Goal: Task Accomplishment & Management: Use online tool/utility

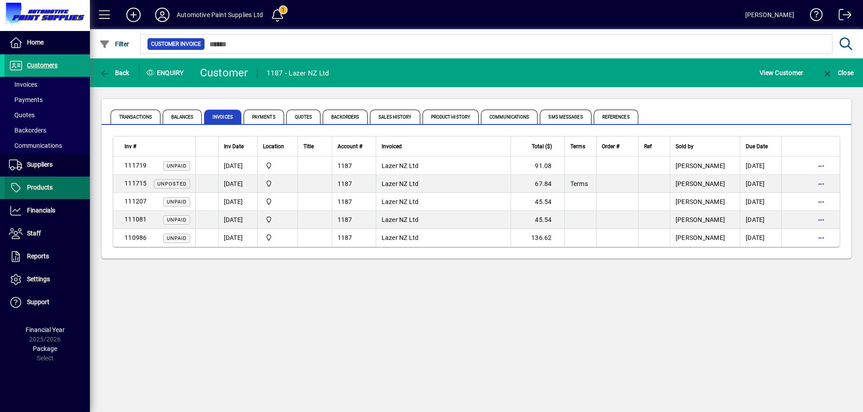
click at [62, 191] on span at bounding box center [46, 188] width 85 height 22
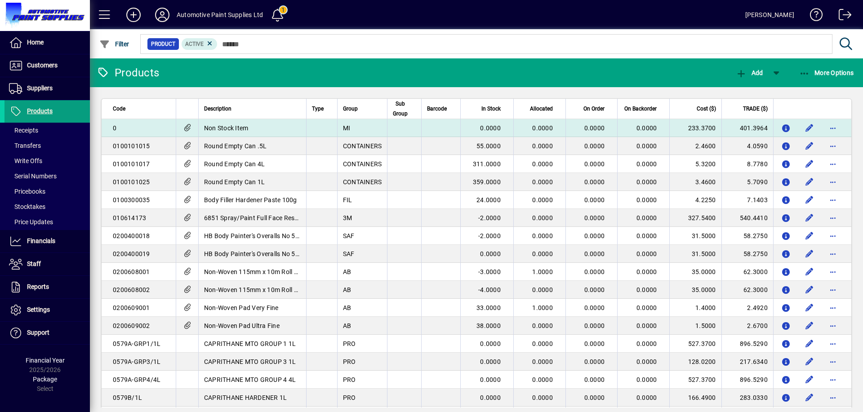
click at [254, 126] on td "Non Stock Item" at bounding box center [252, 128] width 108 height 18
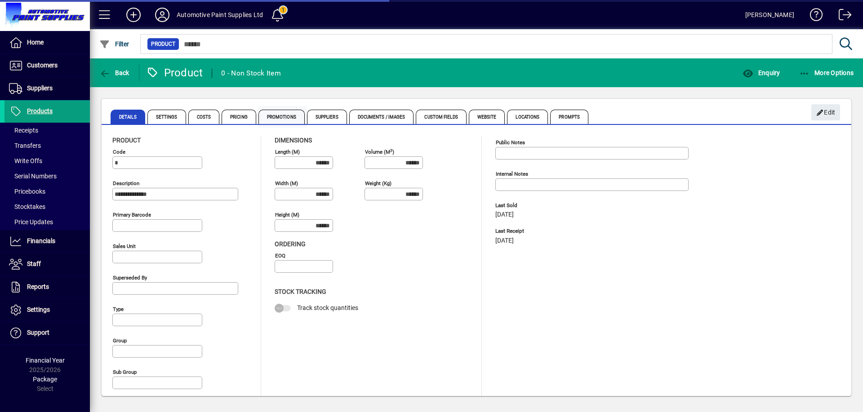
type input "**********"
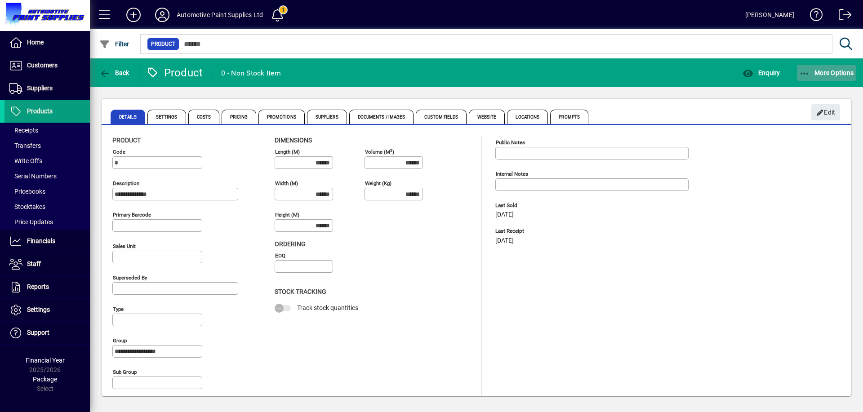
click at [804, 75] on icon "button" at bounding box center [804, 73] width 11 height 9
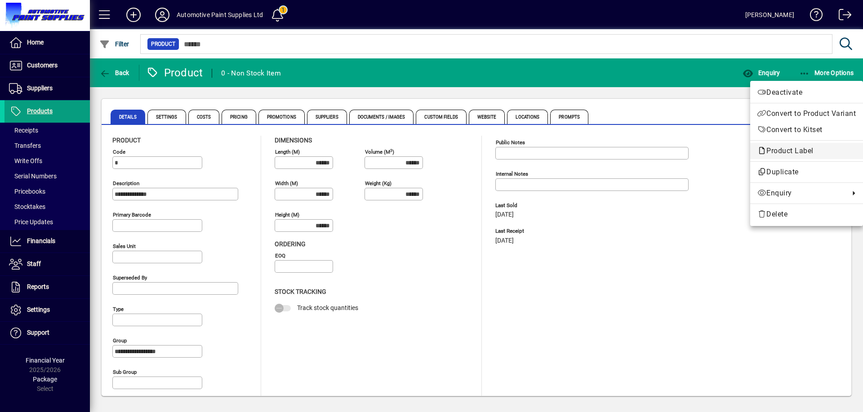
click at [793, 146] on span "Product Label" at bounding box center [807, 151] width 98 height 11
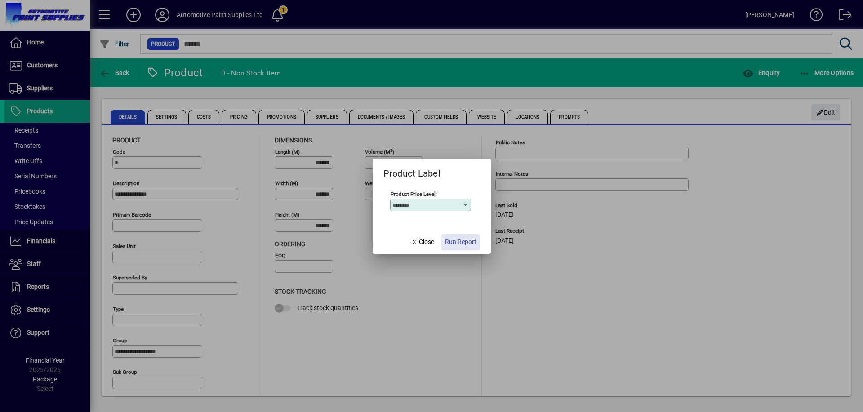
click at [458, 241] on span "Run Report" at bounding box center [460, 241] width 31 height 9
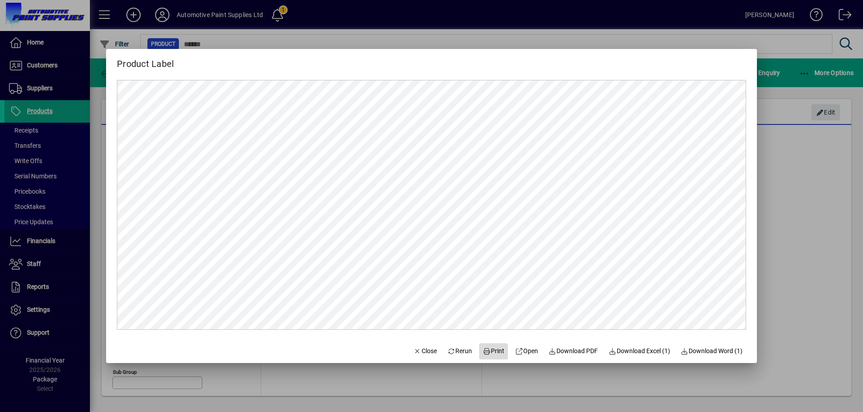
click at [492, 355] on span "Print" at bounding box center [494, 351] width 22 height 9
click at [492, 353] on span "Print" at bounding box center [494, 351] width 22 height 9
click at [414, 352] on span "Close" at bounding box center [425, 351] width 23 height 9
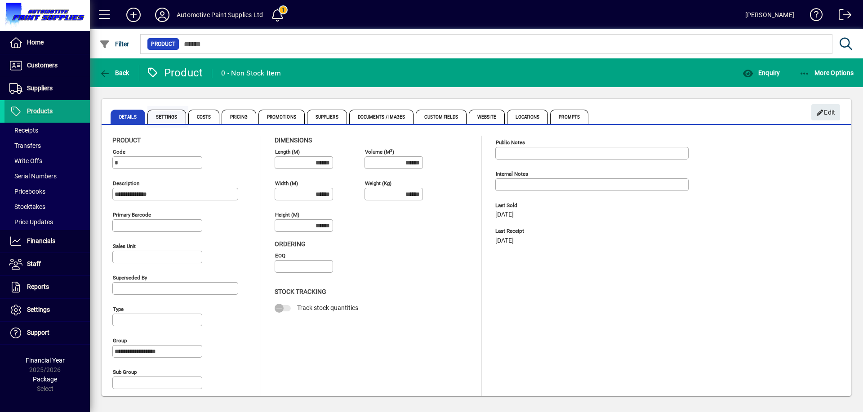
click at [167, 118] on span "Settings" at bounding box center [166, 117] width 39 height 14
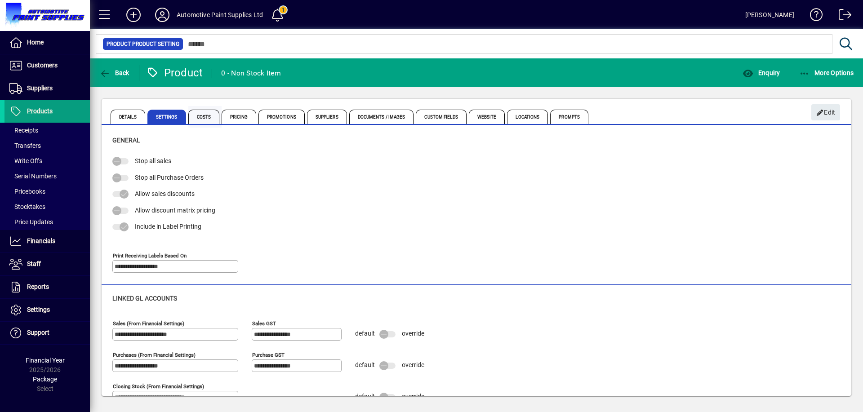
click at [194, 116] on span "Costs" at bounding box center [203, 117] width 31 height 14
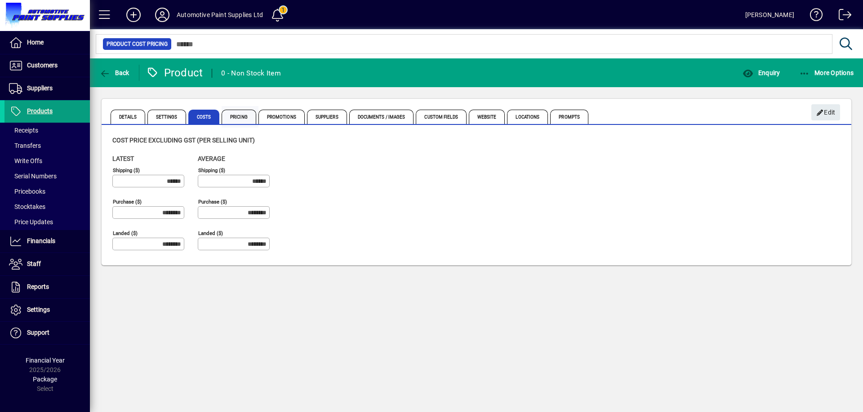
click at [243, 120] on span "Pricing" at bounding box center [239, 117] width 35 height 14
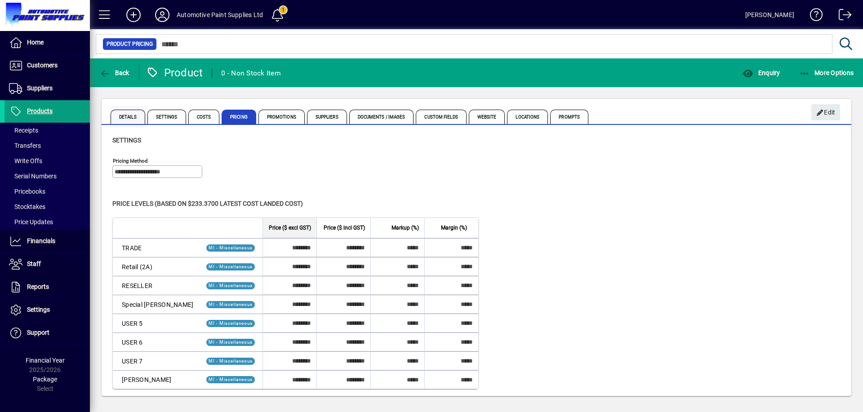
click at [123, 117] on span "Details" at bounding box center [128, 117] width 35 height 14
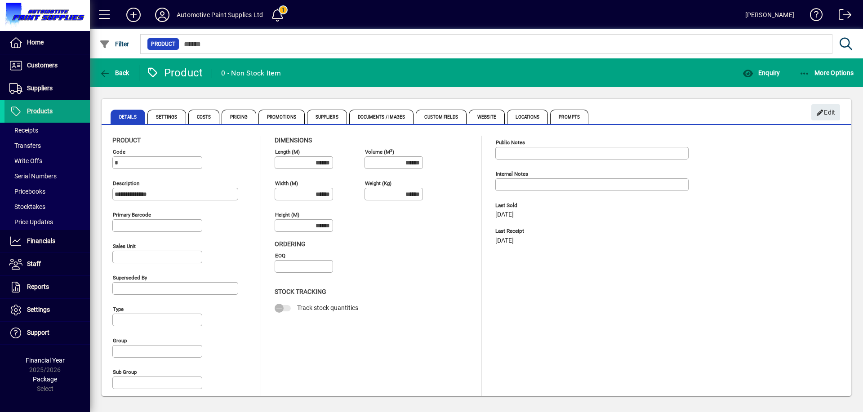
type input "**********"
click at [321, 121] on span "Suppliers" at bounding box center [327, 117] width 40 height 14
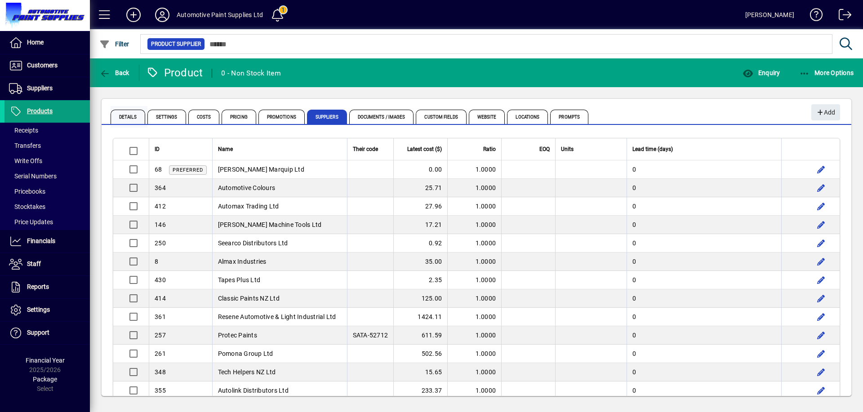
click at [130, 117] on span "Details" at bounding box center [128, 117] width 35 height 14
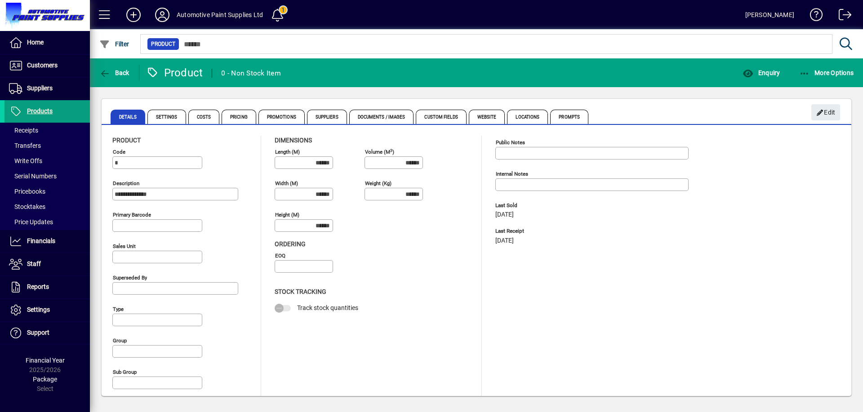
type input "**********"
click at [474, 120] on span "Website" at bounding box center [487, 117] width 36 height 14
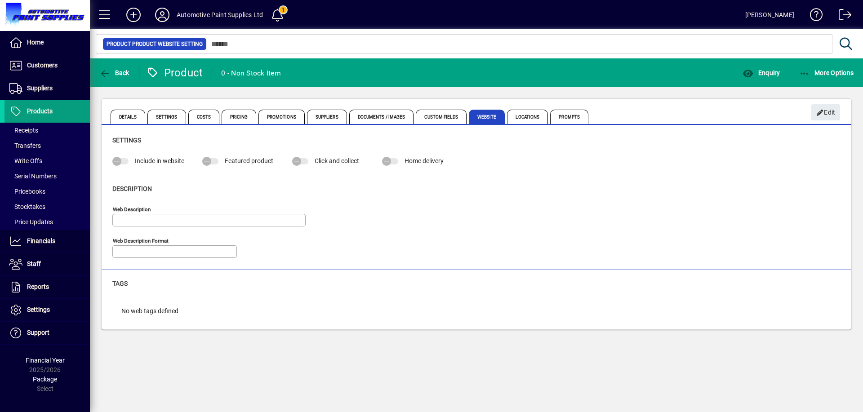
type input "**********"
click at [126, 119] on span "Details" at bounding box center [128, 117] width 35 height 14
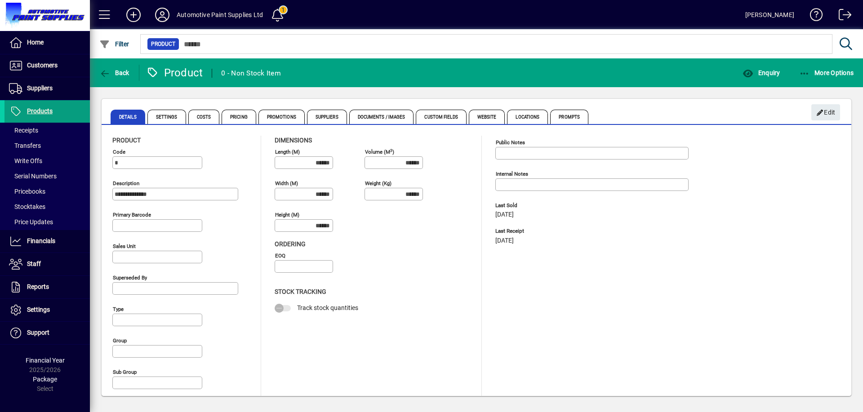
type input "**********"
click at [804, 76] on icon "button" at bounding box center [804, 73] width 11 height 9
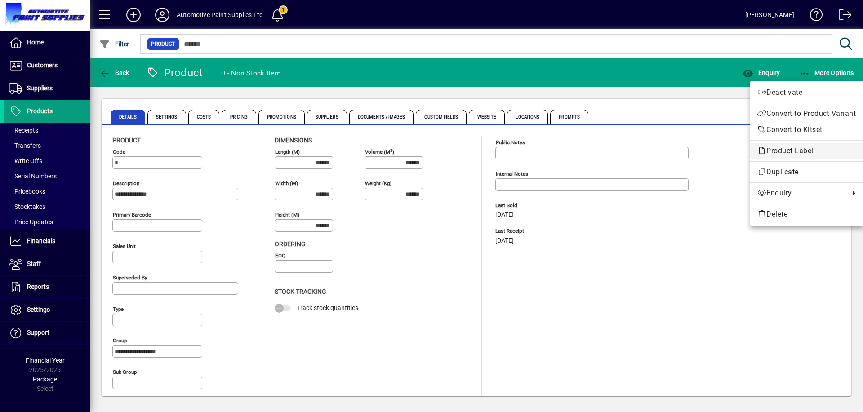
click at [796, 147] on span "Product Label" at bounding box center [788, 151] width 61 height 9
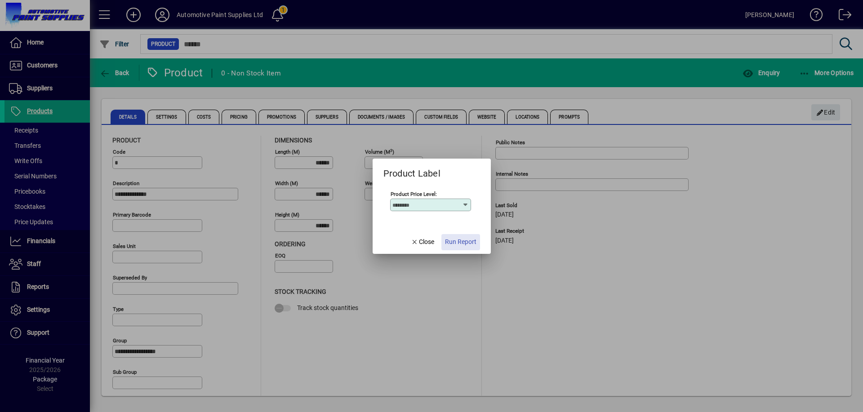
click at [459, 242] on span "Run Report" at bounding box center [460, 241] width 31 height 9
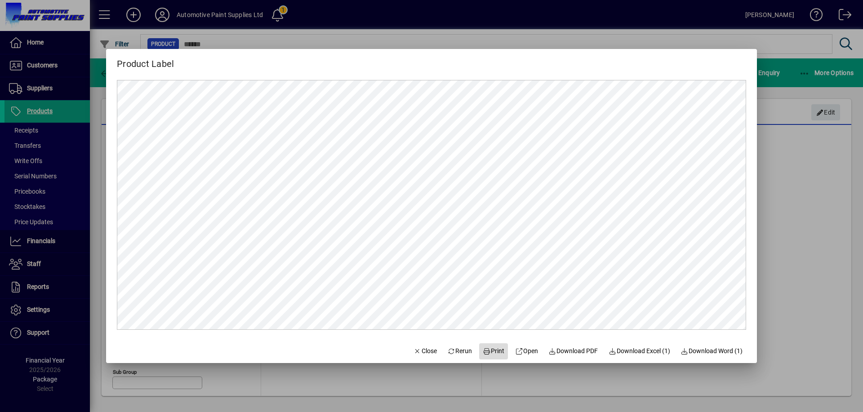
click at [491, 353] on span "Print" at bounding box center [494, 351] width 22 height 9
drag, startPoint x: 863, startPoint y: 94, endPoint x: 862, endPoint y: 76, distance: 18.4
click at [863, 86] on div at bounding box center [431, 206] width 863 height 412
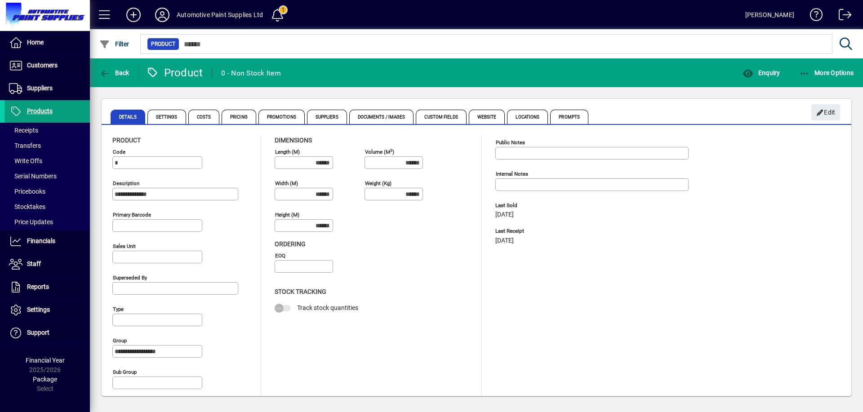
drag, startPoint x: 714, startPoint y: 401, endPoint x: 781, endPoint y: 411, distance: 68.2
click at [716, 401] on div "**********" at bounding box center [476, 247] width 773 height 321
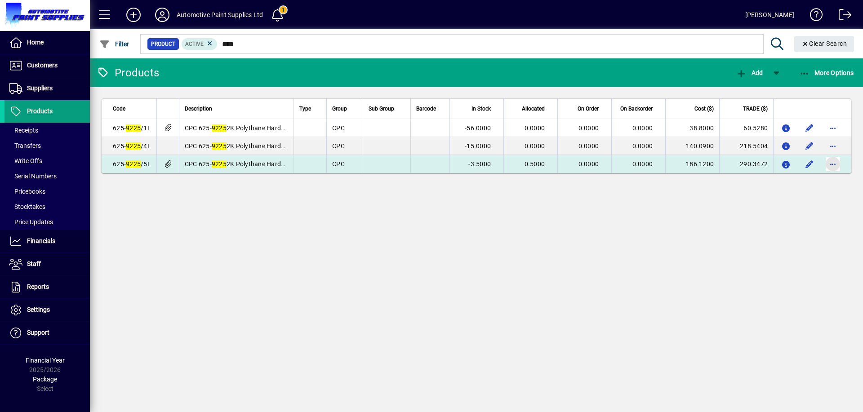
click at [832, 167] on span "button" at bounding box center [833, 164] width 22 height 22
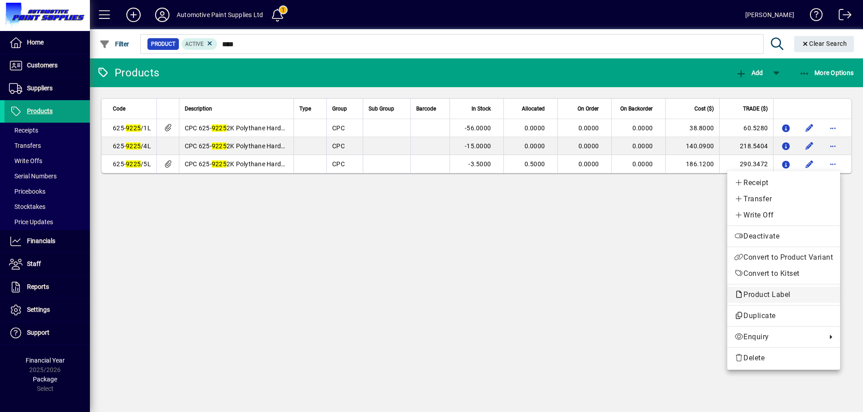
click at [770, 295] on span "Product Label" at bounding box center [765, 294] width 61 height 9
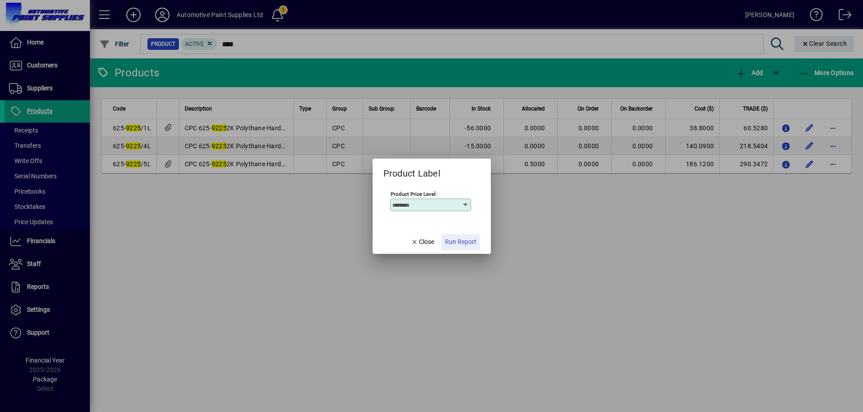
click at [464, 241] on span "Run Report" at bounding box center [460, 241] width 31 height 9
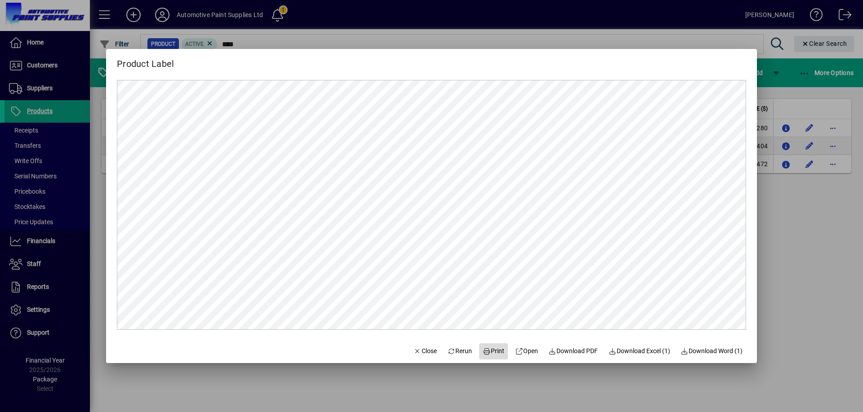
click at [491, 349] on span "Print" at bounding box center [494, 351] width 22 height 9
drag, startPoint x: 422, startPoint y: 351, endPoint x: 420, endPoint y: 324, distance: 27.0
click at [422, 350] on span "Close" at bounding box center [425, 351] width 23 height 9
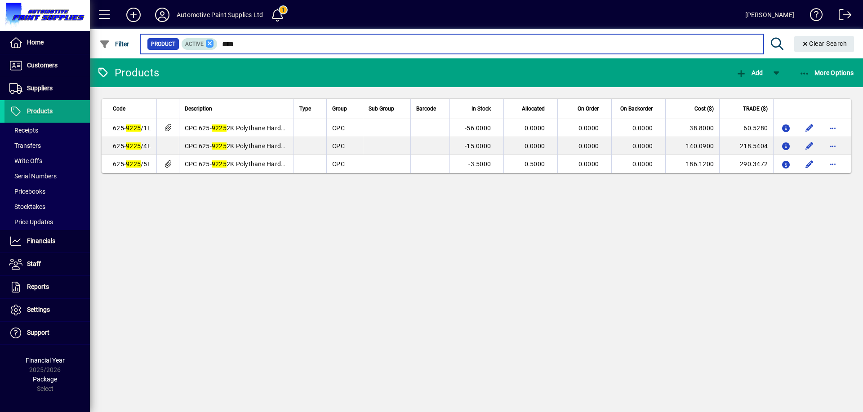
drag, startPoint x: 289, startPoint y: 46, endPoint x: 213, endPoint y: 47, distance: 76.4
click at [213, 47] on div "Product Active ****" at bounding box center [452, 44] width 610 height 13
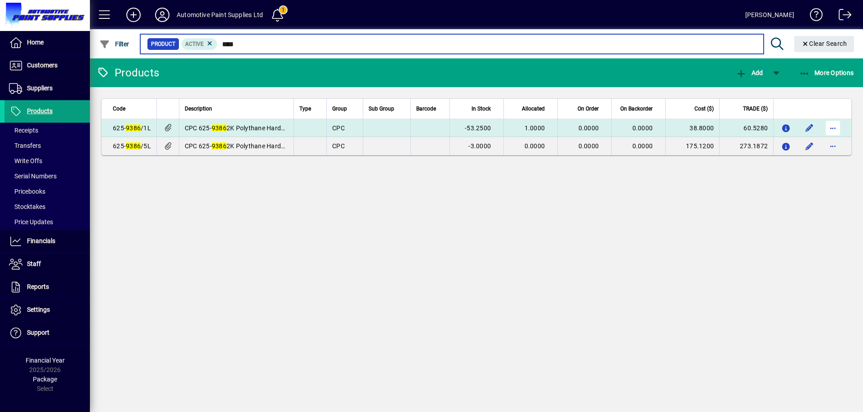
type input "****"
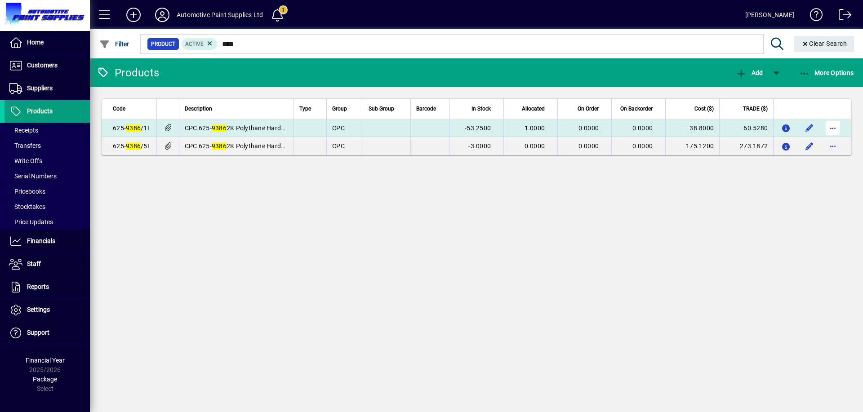
click at [836, 129] on span "button" at bounding box center [833, 128] width 22 height 22
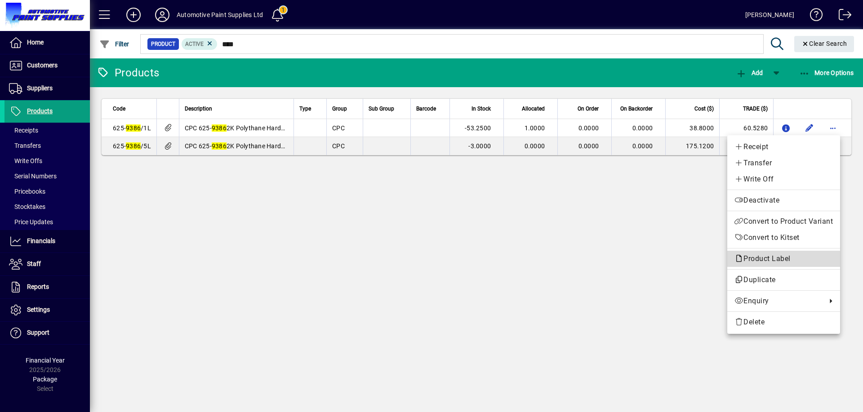
click at [781, 254] on span "Product Label" at bounding box center [784, 259] width 98 height 11
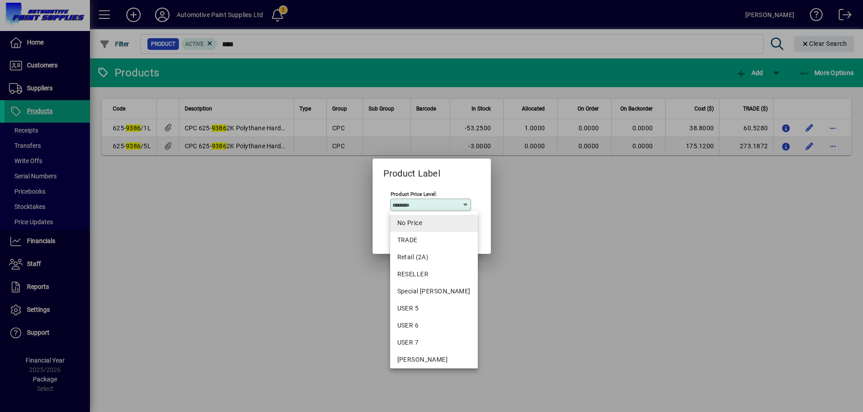
click at [421, 220] on span "No Price" at bounding box center [433, 223] width 73 height 9
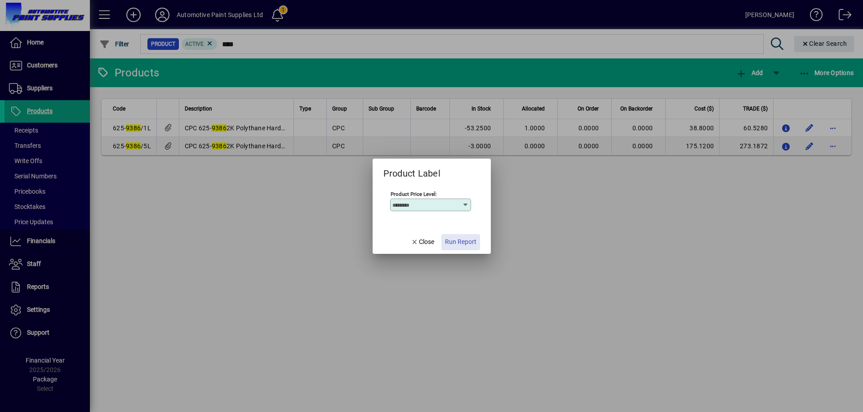
click at [460, 237] on span "button" at bounding box center [461, 243] width 39 height 22
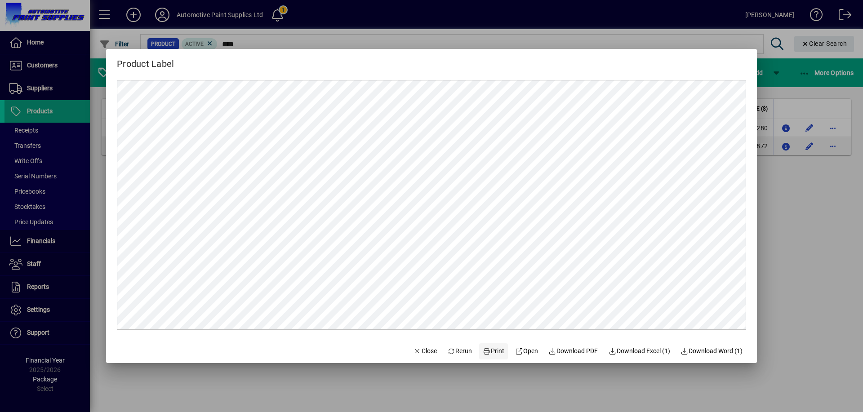
click at [489, 353] on span "Print" at bounding box center [494, 351] width 22 height 9
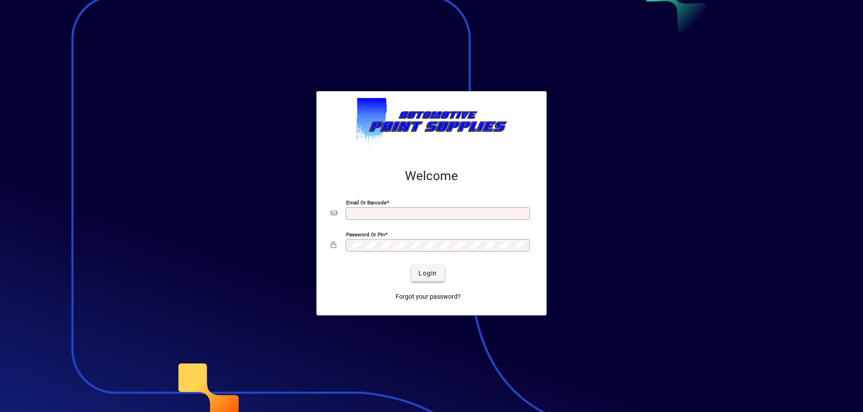
type input "**********"
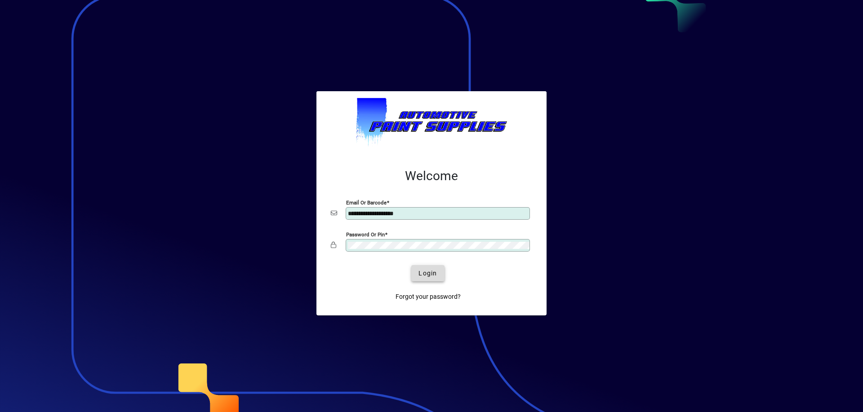
click at [422, 281] on span "submit" at bounding box center [427, 274] width 33 height 22
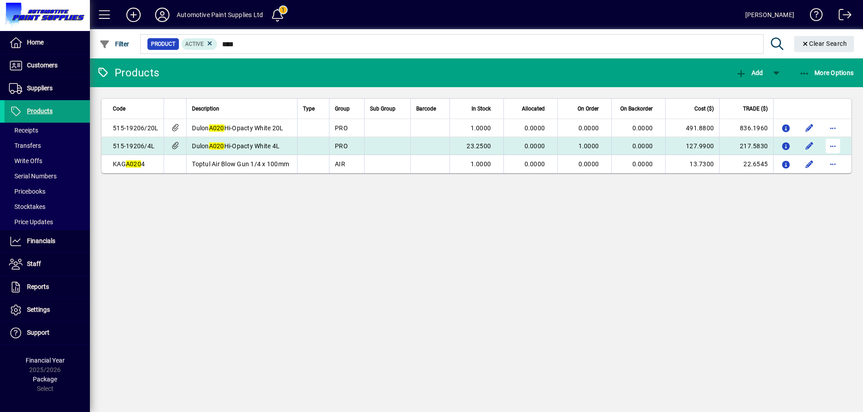
type input "****"
click at [830, 143] on span "button" at bounding box center [833, 146] width 22 height 22
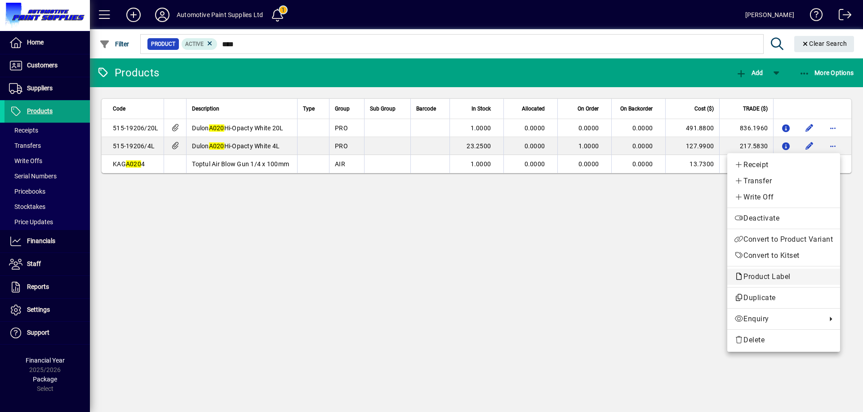
click at [766, 280] on span "Product Label" at bounding box center [765, 276] width 61 height 9
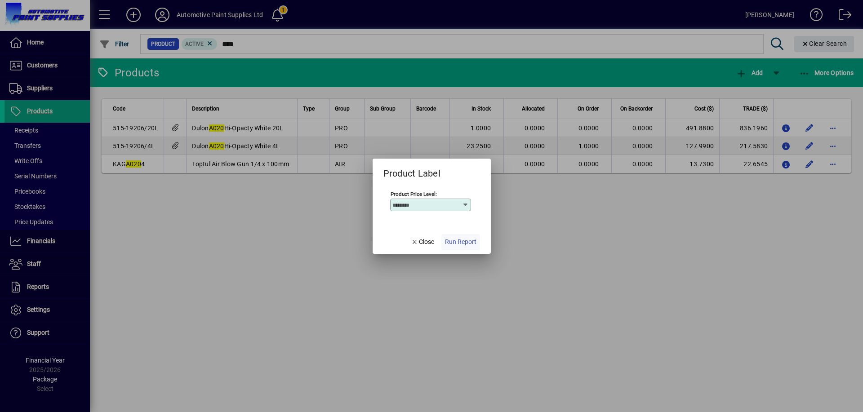
click at [474, 239] on span "Run Report" at bounding box center [460, 241] width 31 height 9
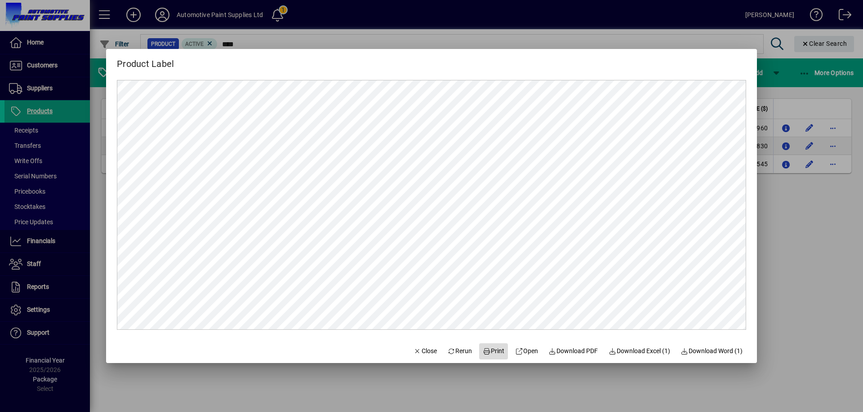
click at [491, 354] on span "Print" at bounding box center [494, 351] width 22 height 9
click at [421, 348] on span "Close" at bounding box center [425, 351] width 23 height 9
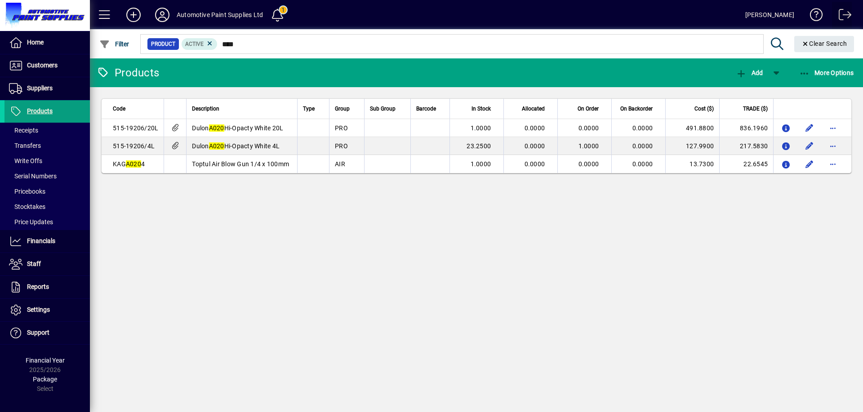
click at [843, 14] on span at bounding box center [842, 17] width 22 height 22
